Goal: Navigation & Orientation: Find specific page/section

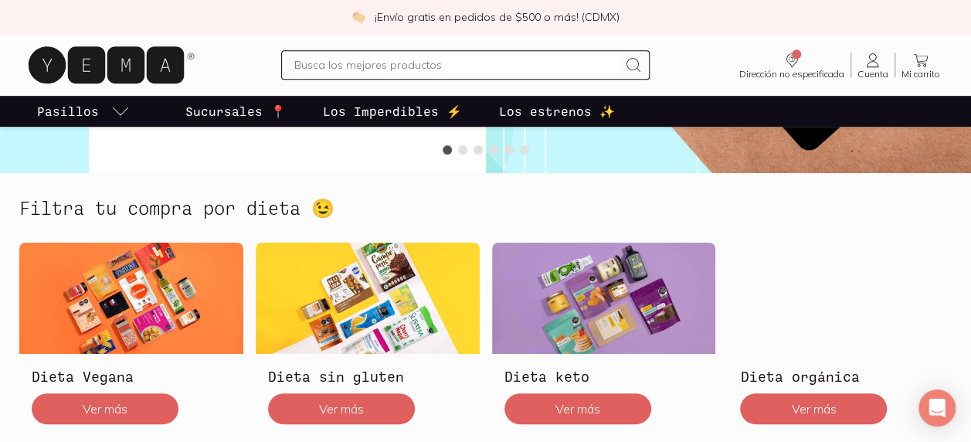
scroll to position [386, 0]
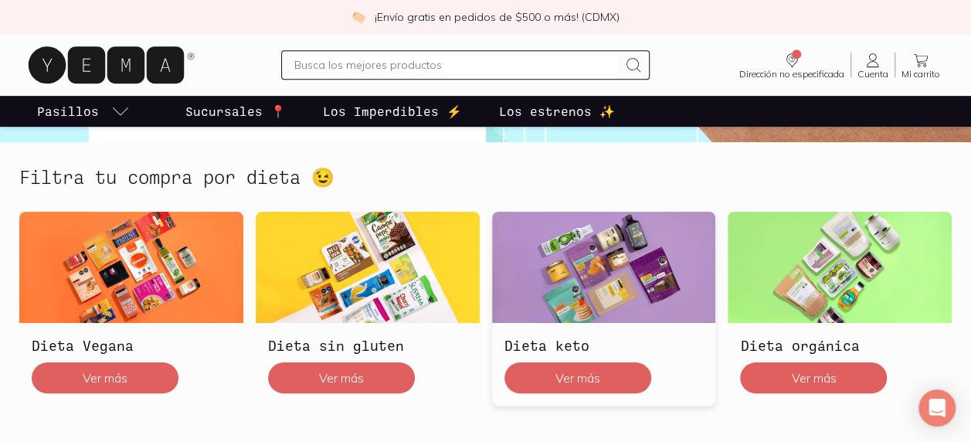
click at [573, 286] on img at bounding box center [604, 267] width 224 height 111
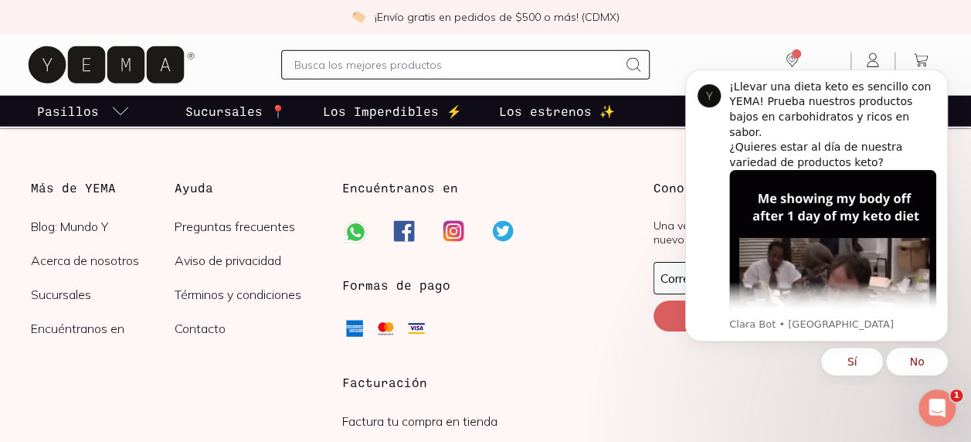
scroll to position [4682, 0]
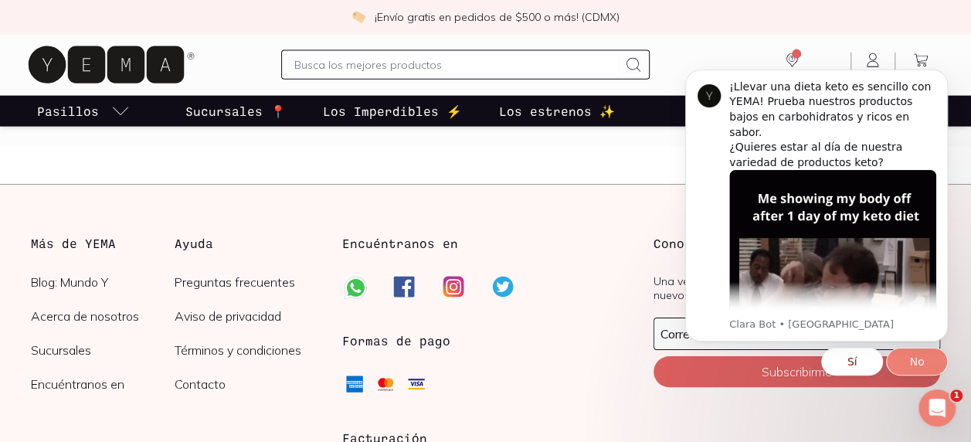
click at [910, 374] on button "No" at bounding box center [917, 362] width 62 height 28
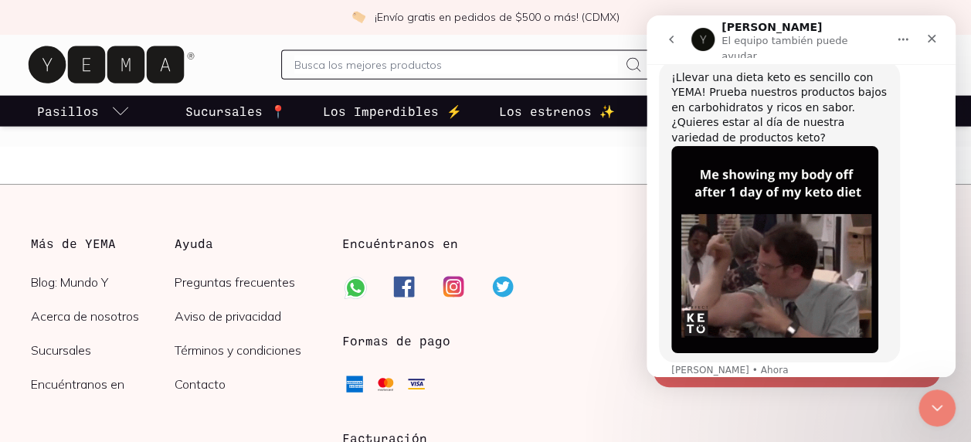
scroll to position [145, 0]
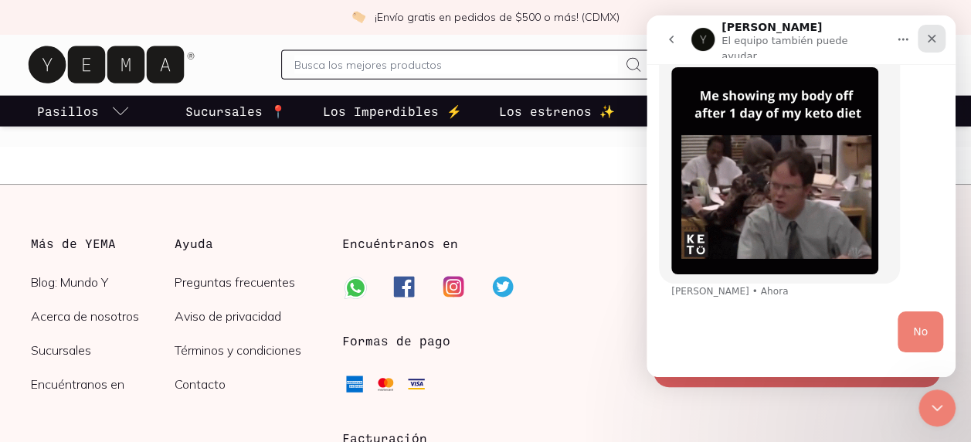
click at [938, 39] on div "Cerrar" at bounding box center [932, 39] width 28 height 28
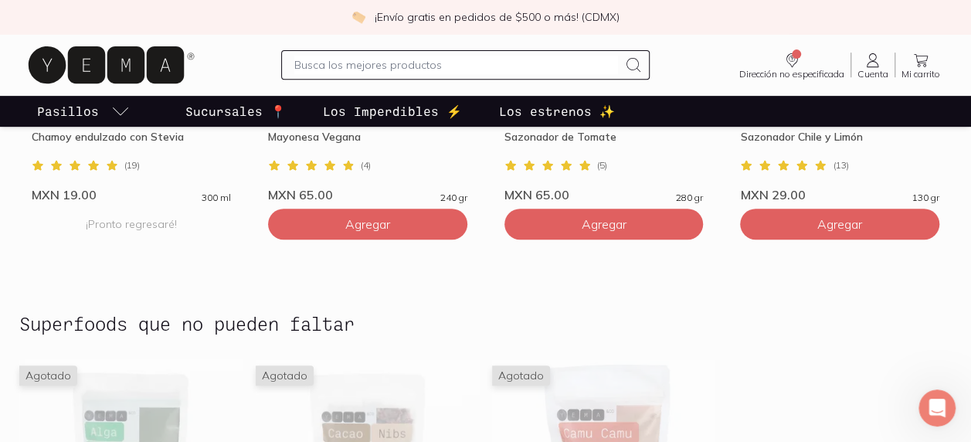
scroll to position [2518, 0]
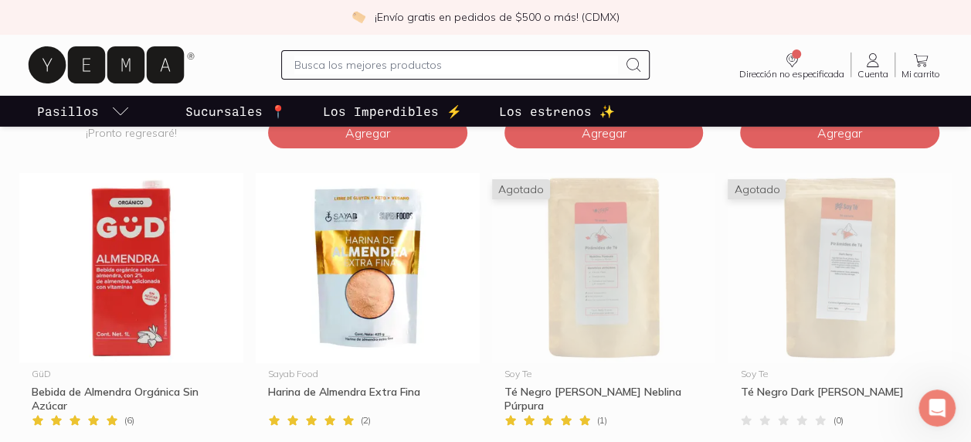
click at [249, 107] on p "Sucursales 📍" at bounding box center [235, 111] width 100 height 19
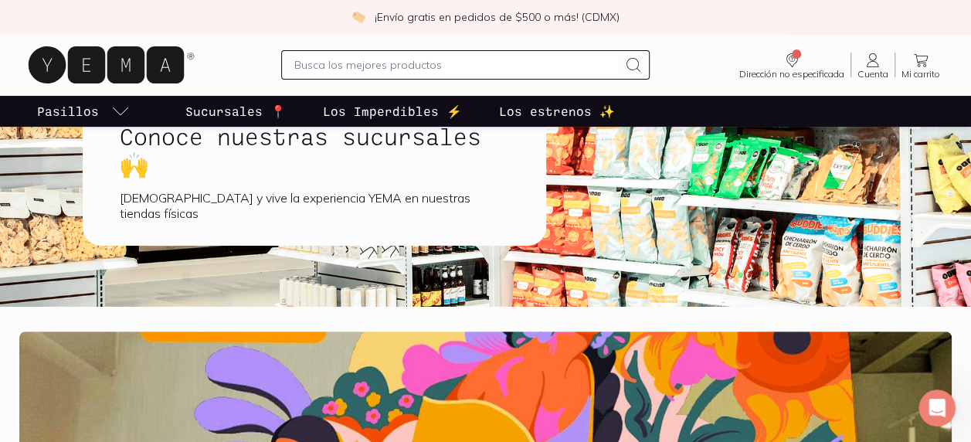
scroll to position [1, 0]
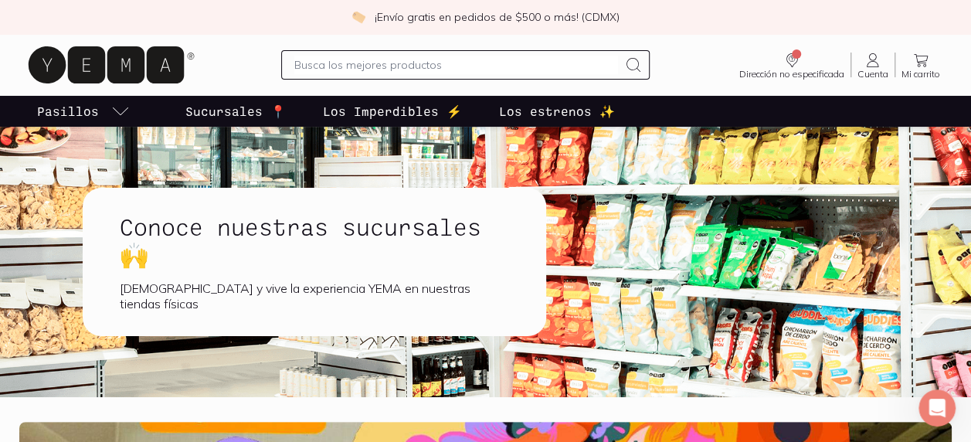
click at [328, 294] on div "[DEMOGRAPHIC_DATA] y vive la experiencia YEMA en nuestras tiendas físicas" at bounding box center [314, 296] width 389 height 31
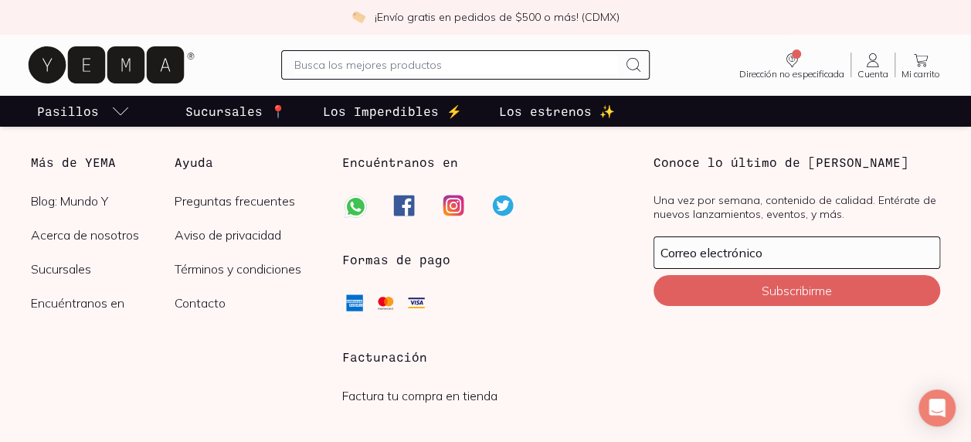
scroll to position [2782, 0]
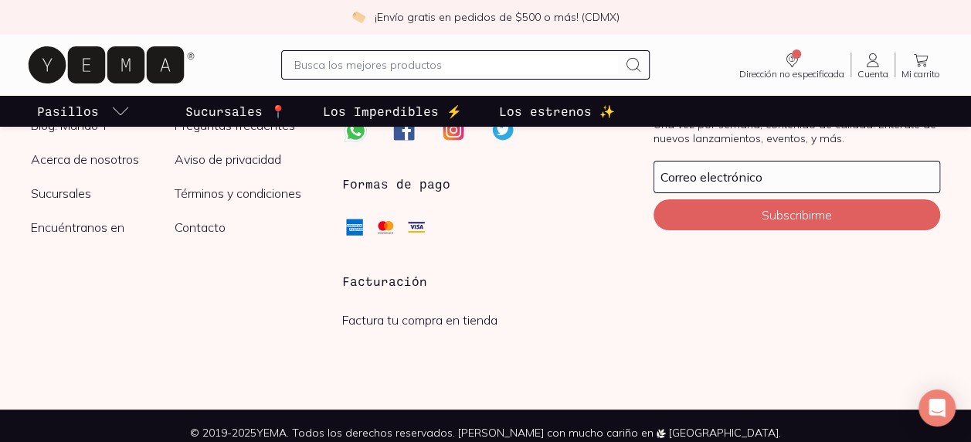
click at [82, 188] on link "Sucursales" at bounding box center [103, 192] width 144 height 15
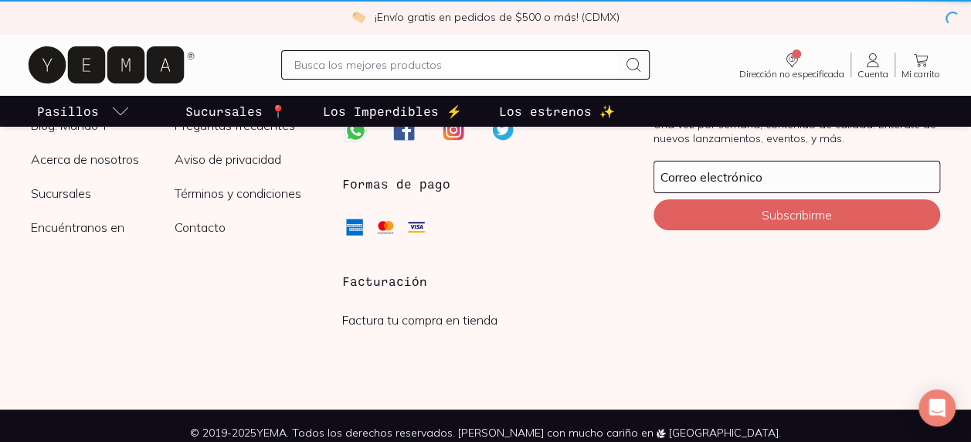
scroll to position [0, 0]
